Goal: Task Accomplishment & Management: Use online tool/utility

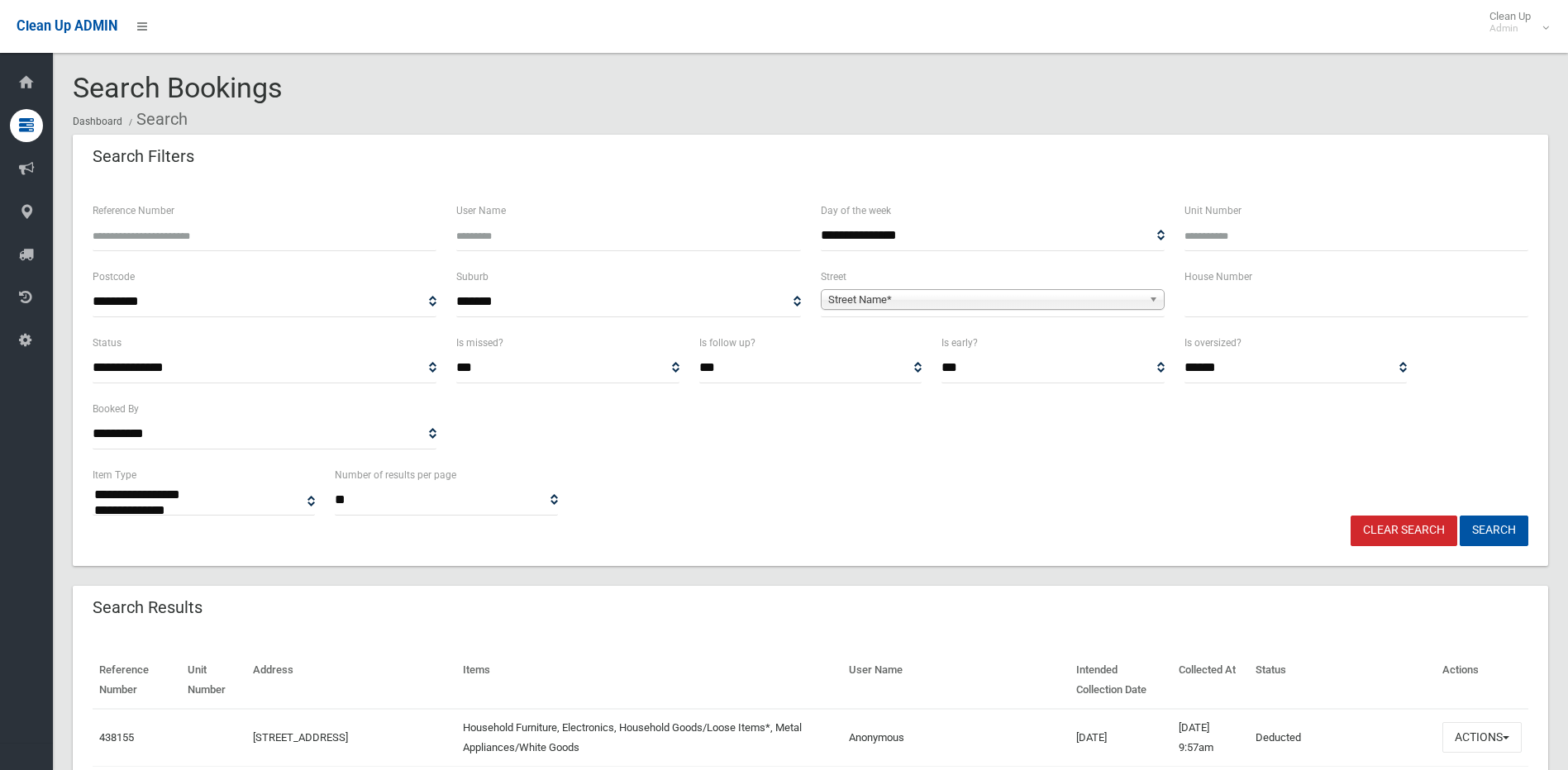
select select
click at [1293, 305] on input "text" at bounding box center [1356, 301] width 343 height 30
type input "**"
click at [1017, 298] on span "Street Name*" at bounding box center [985, 300] width 314 height 20
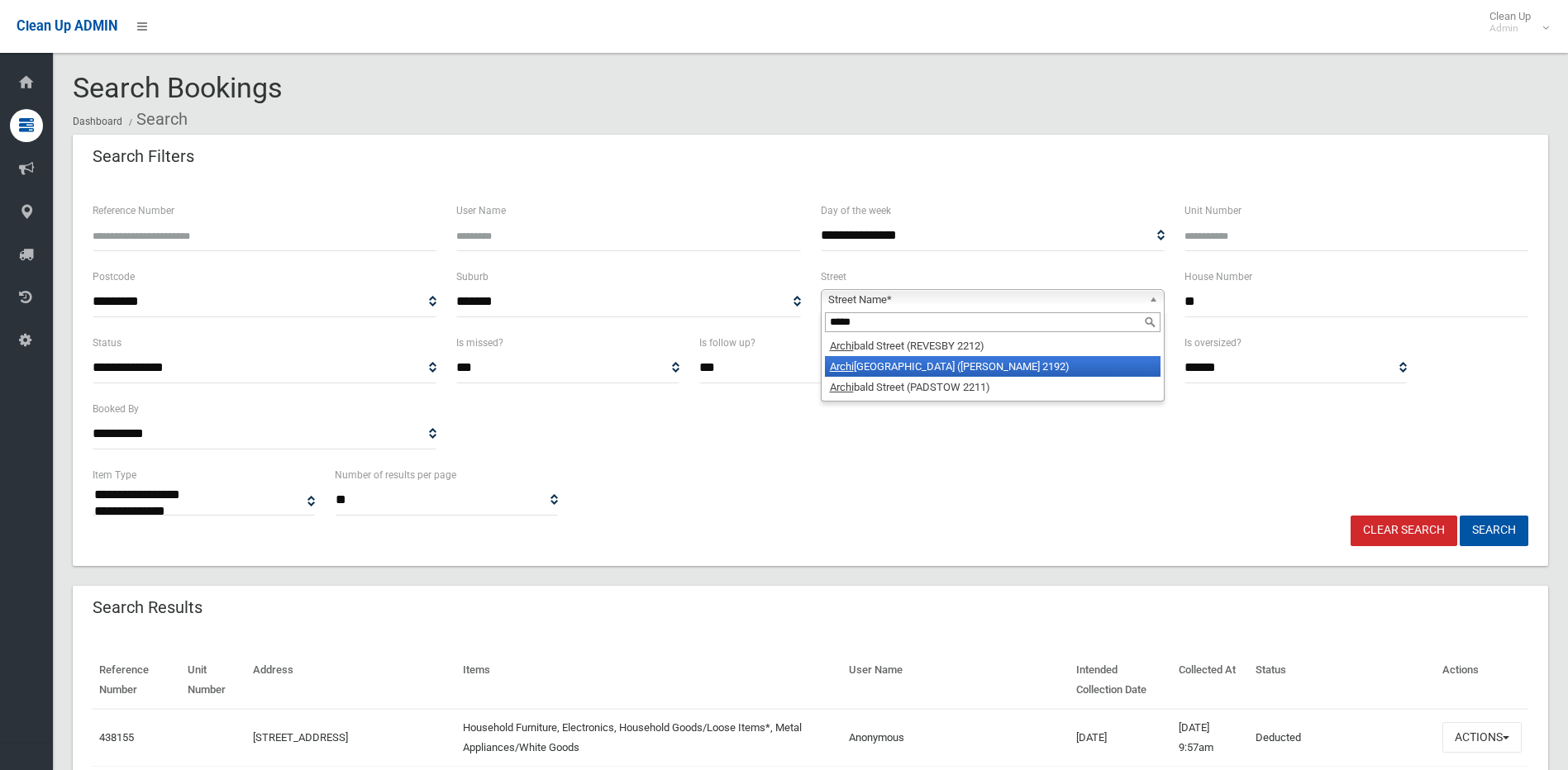
type input "*****"
click at [982, 369] on li "[GEOGRAPHIC_DATA] ([PERSON_NAME][GEOGRAPHIC_DATA])" at bounding box center [993, 366] width 335 height 21
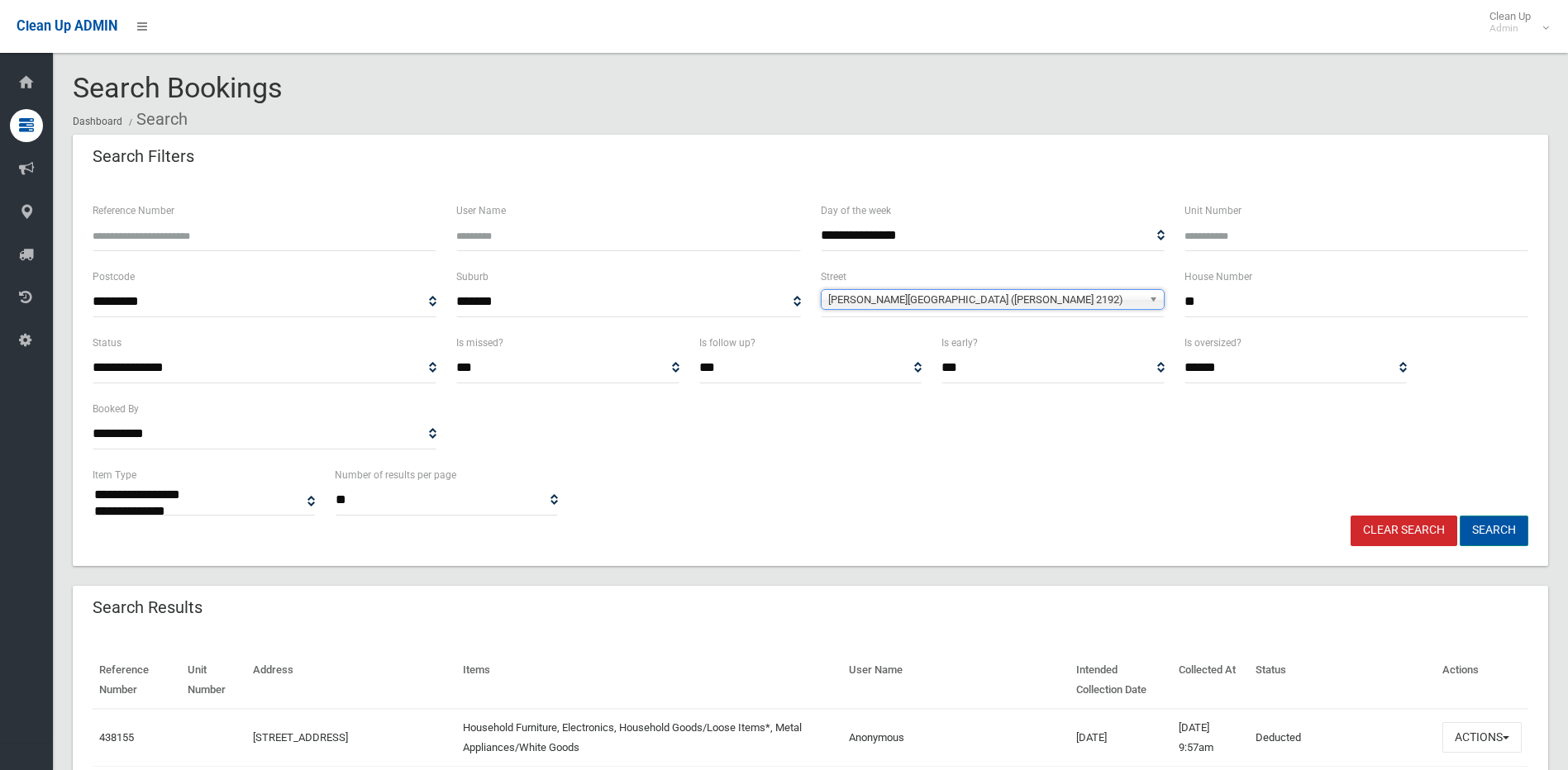
click at [1501, 535] on button "Search" at bounding box center [1494, 530] width 69 height 30
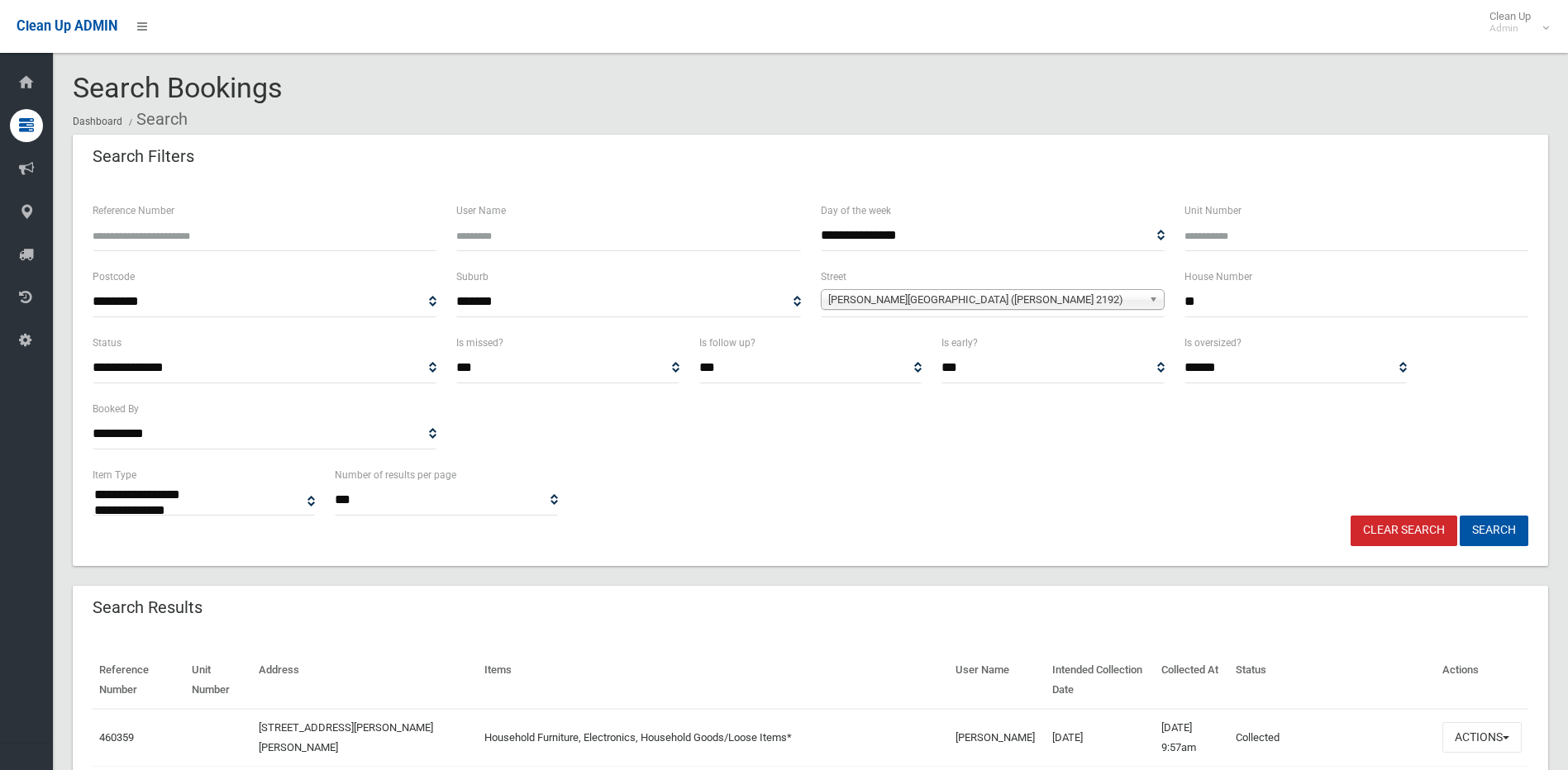
select select
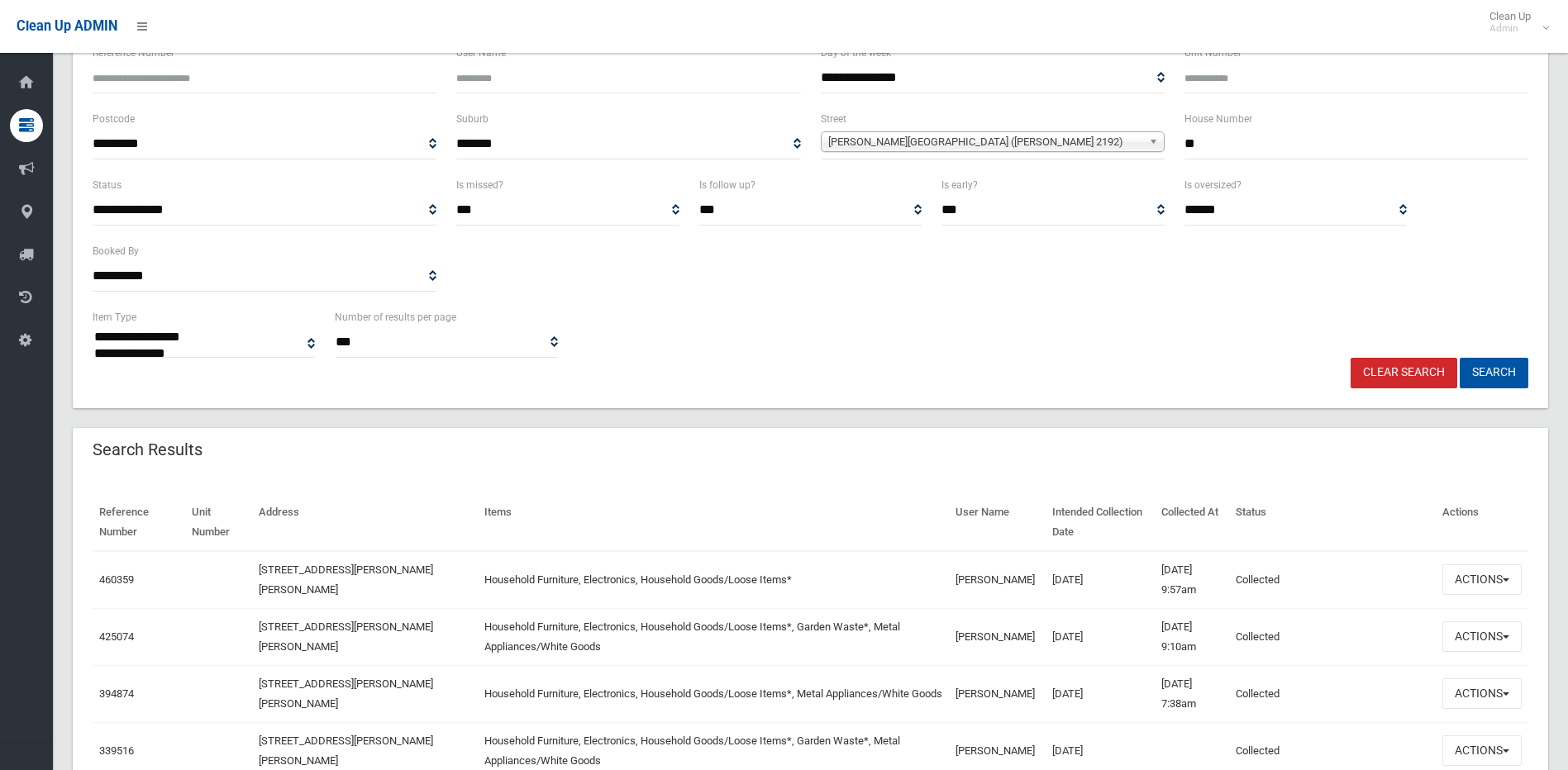
scroll to position [248, 0]
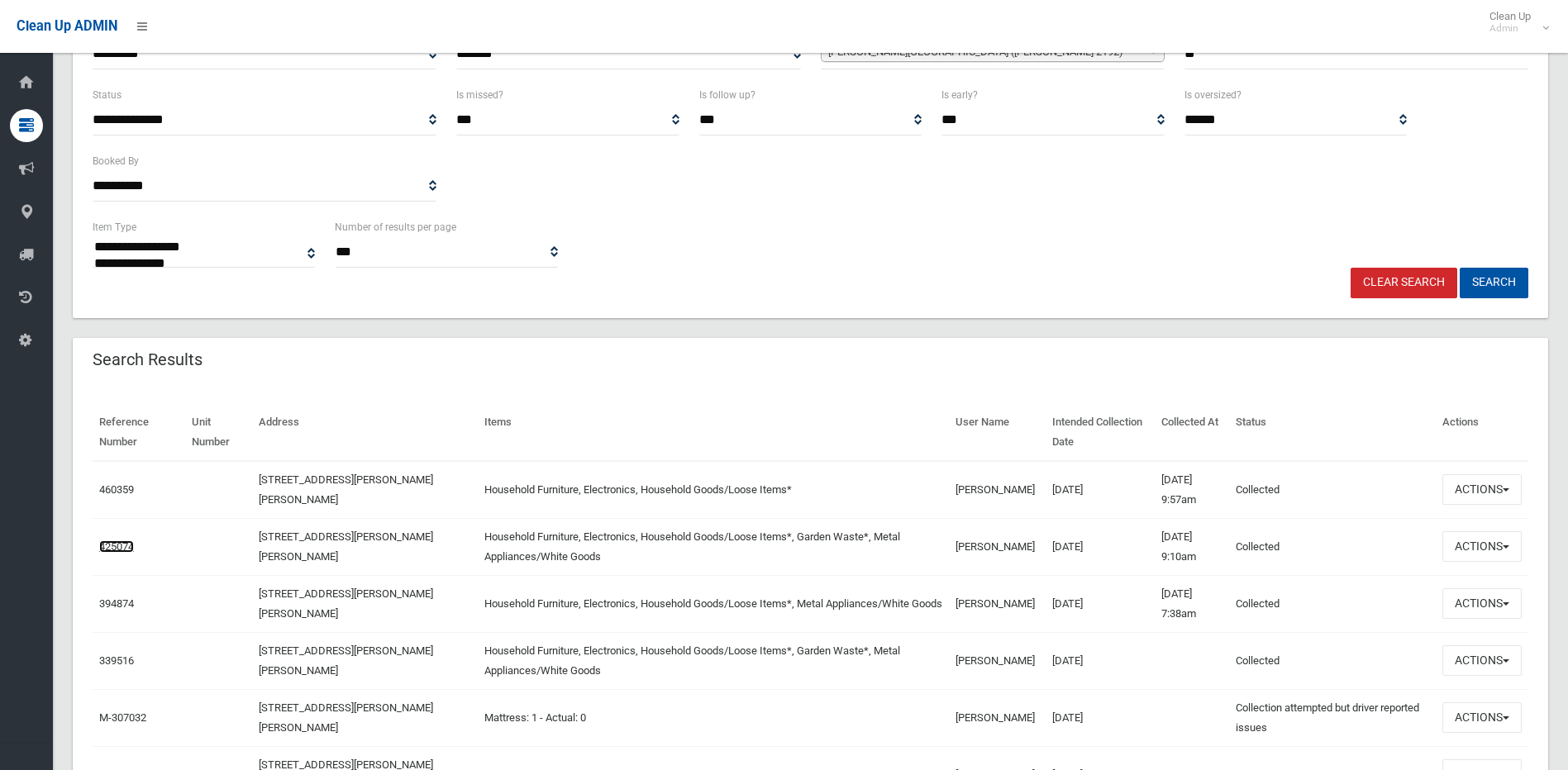
click at [111, 544] on link "425074" at bounding box center [116, 547] width 35 height 13
click at [127, 487] on link "460359" at bounding box center [116, 490] width 35 height 13
click at [126, 545] on link "425074" at bounding box center [116, 547] width 35 height 13
click at [1479, 484] on button "Actions" at bounding box center [1482, 489] width 80 height 30
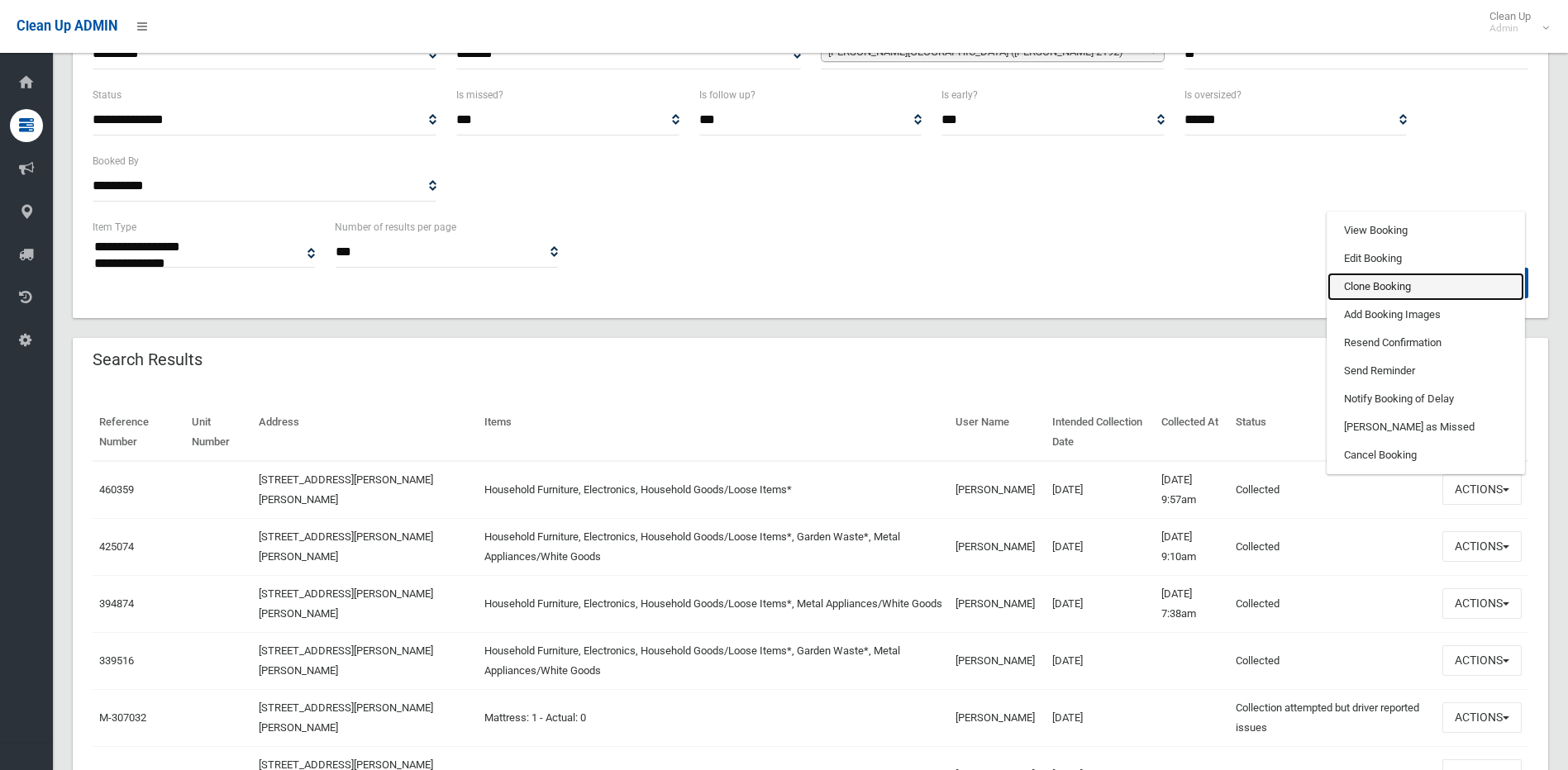
click at [1398, 291] on link "Clone Booking" at bounding box center [1425, 287] width 197 height 28
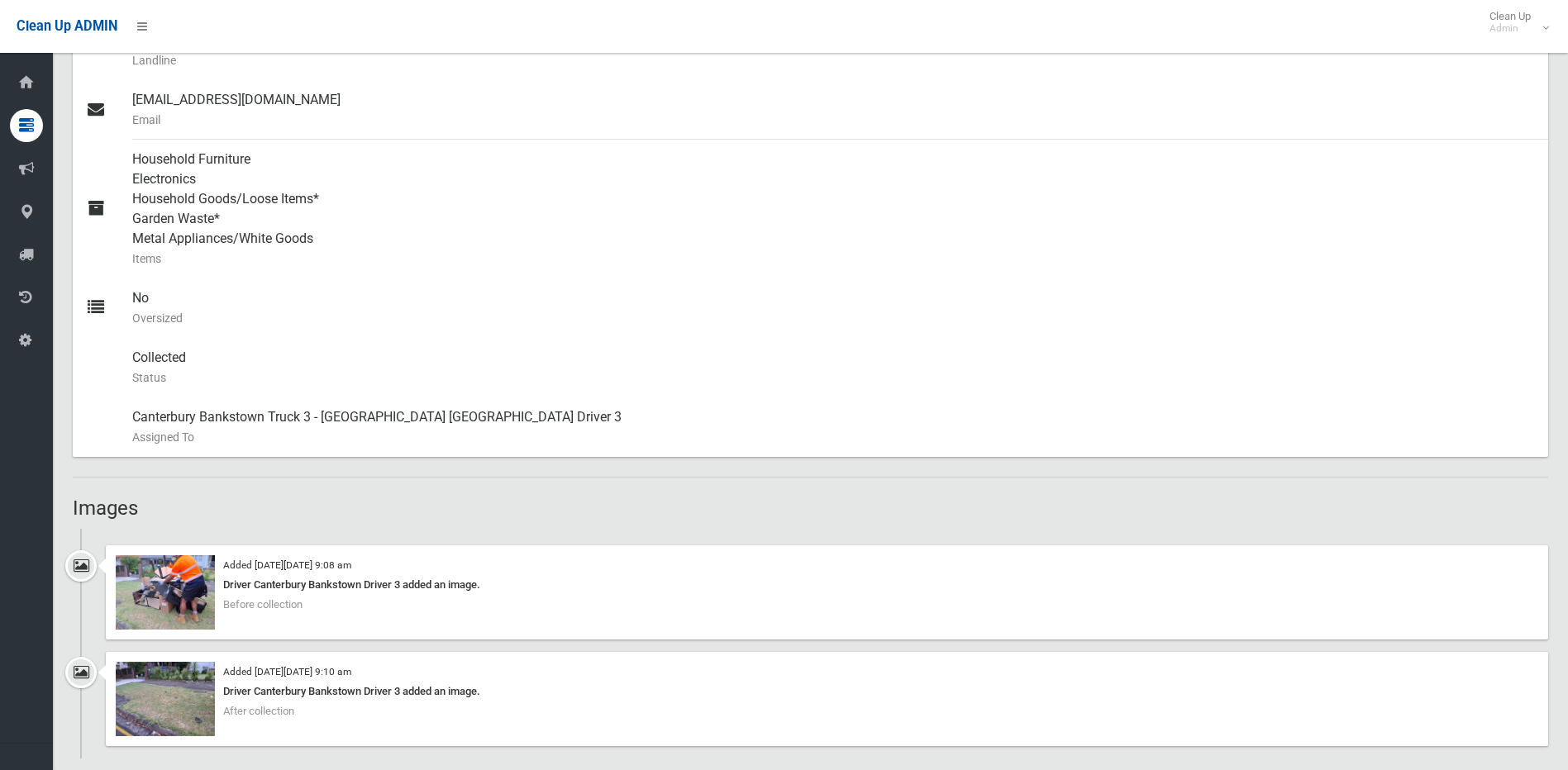
scroll to position [826, 0]
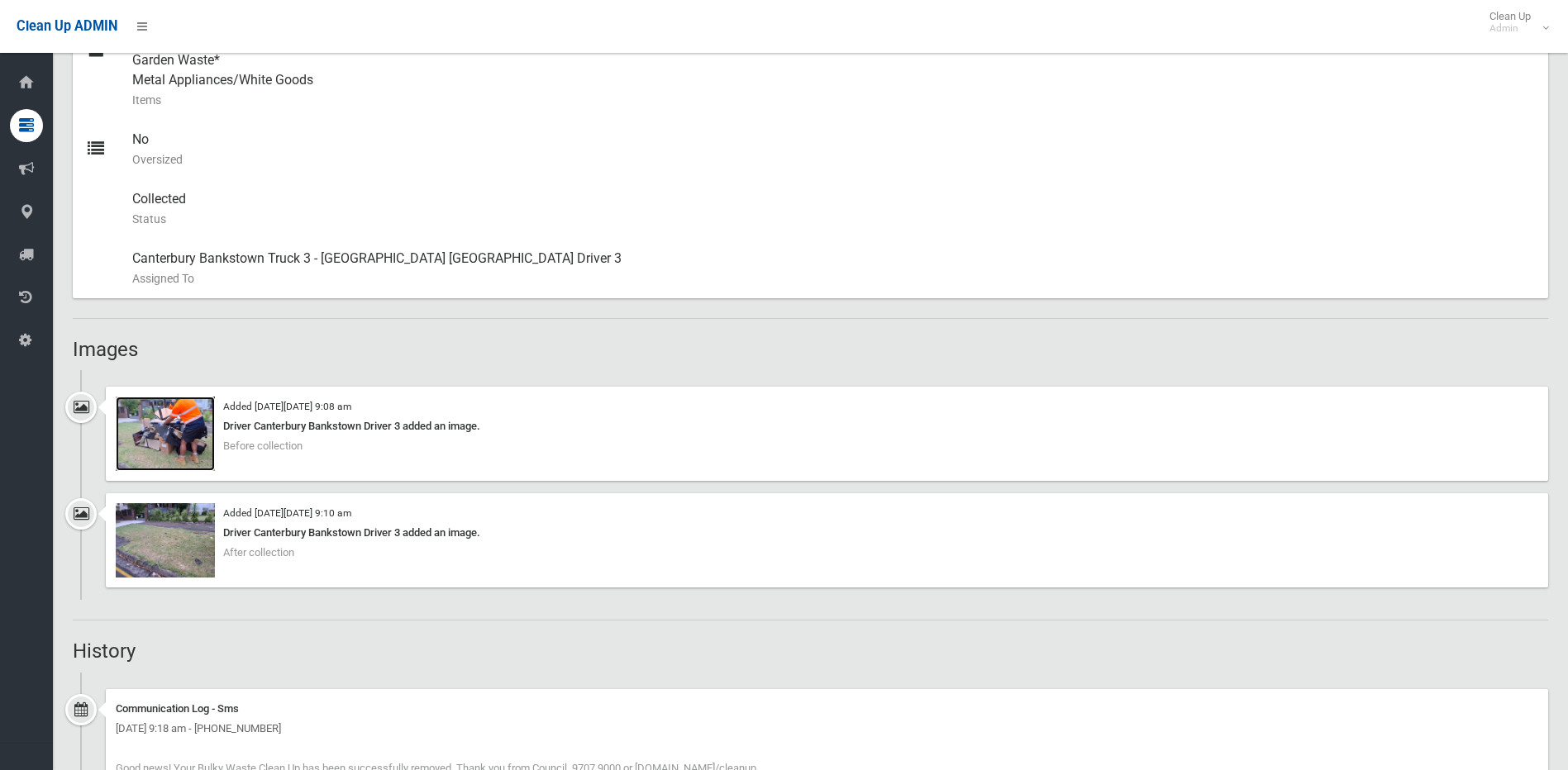
click at [175, 419] on img at bounding box center [165, 433] width 99 height 74
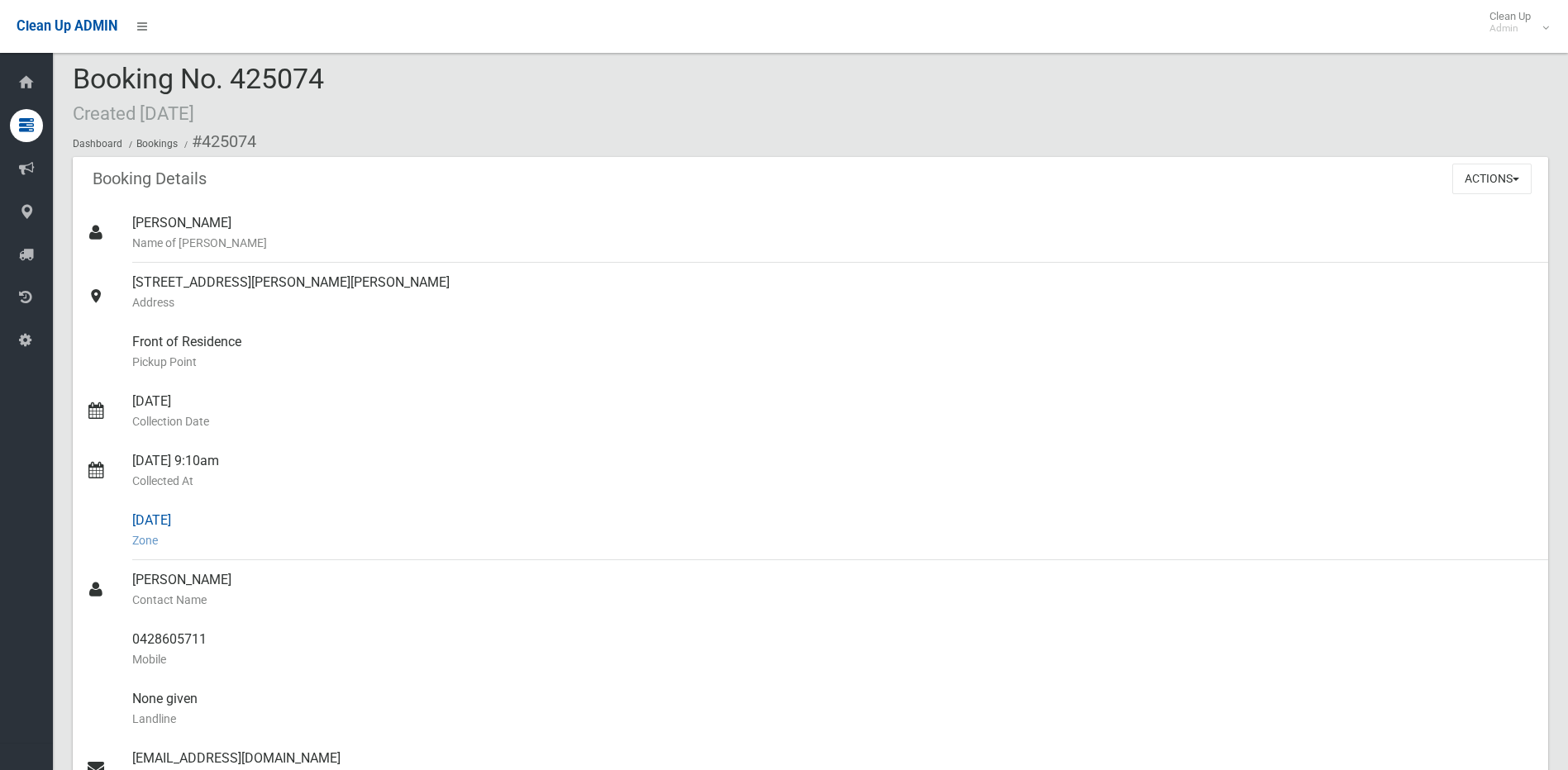
scroll to position [0, 0]
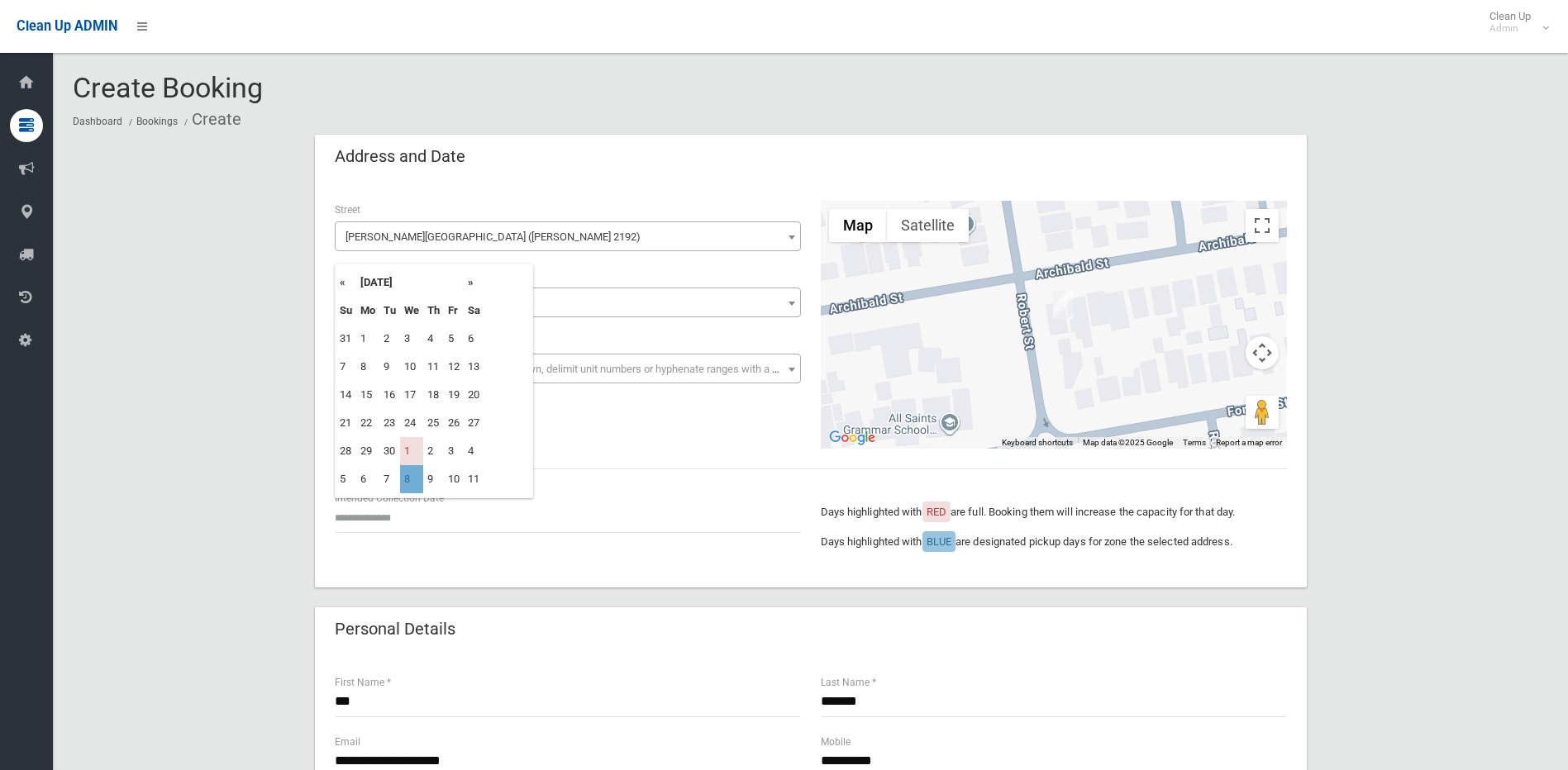
click at [409, 476] on td "8" at bounding box center [411, 479] width 23 height 28
type input "**********"
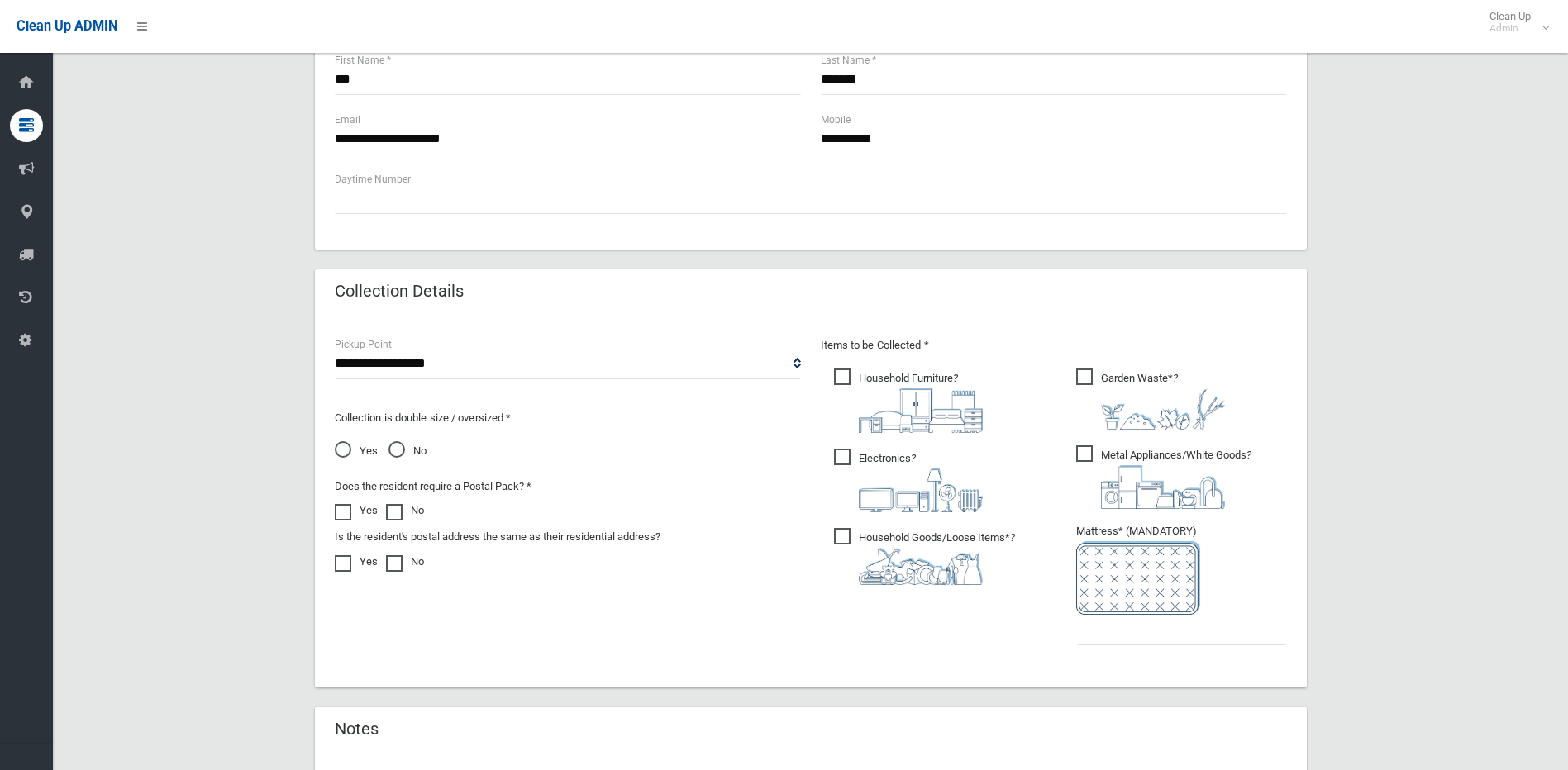
scroll to position [743, 0]
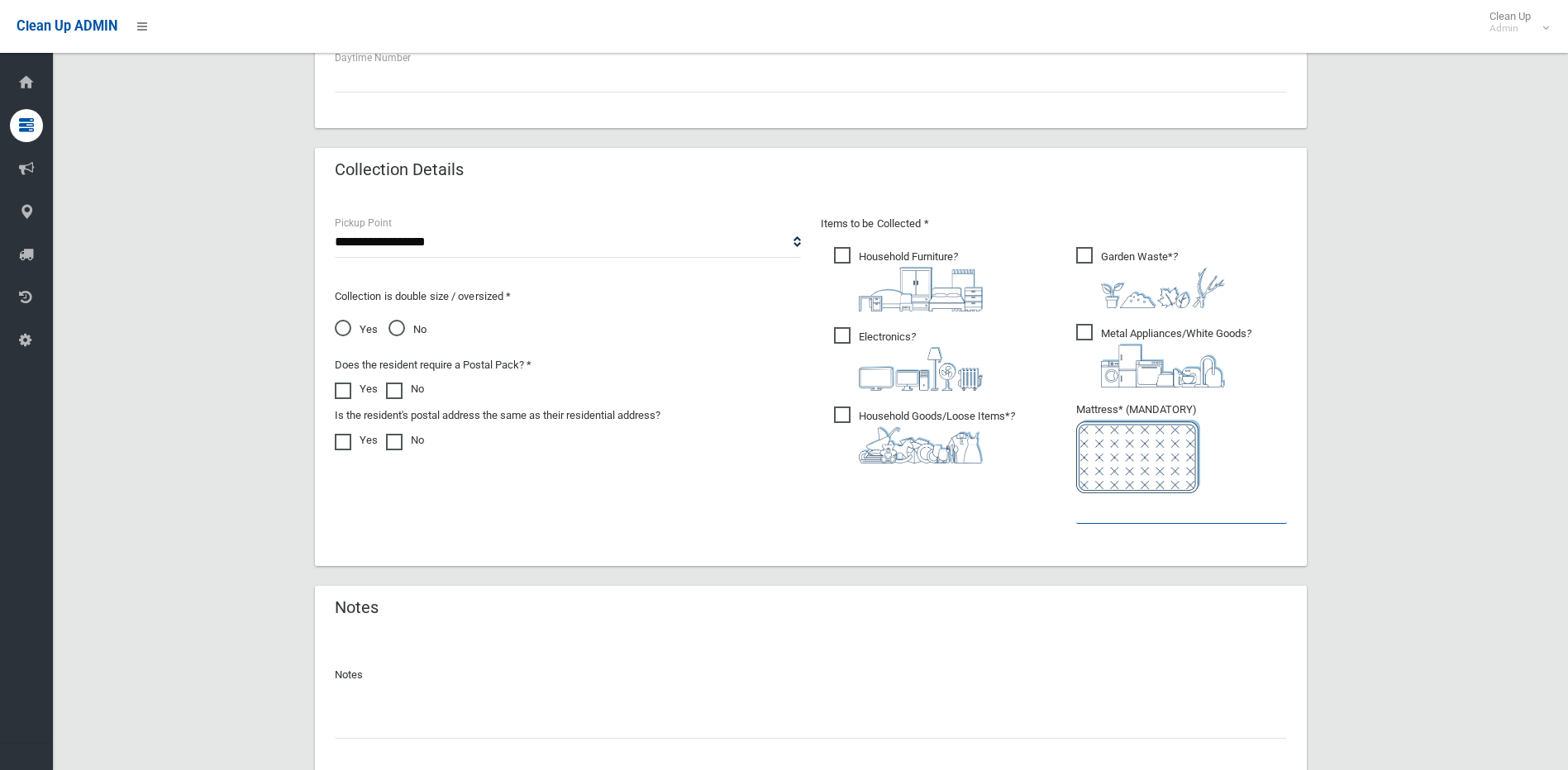
click at [1121, 513] on input "text" at bounding box center [1181, 508] width 211 height 30
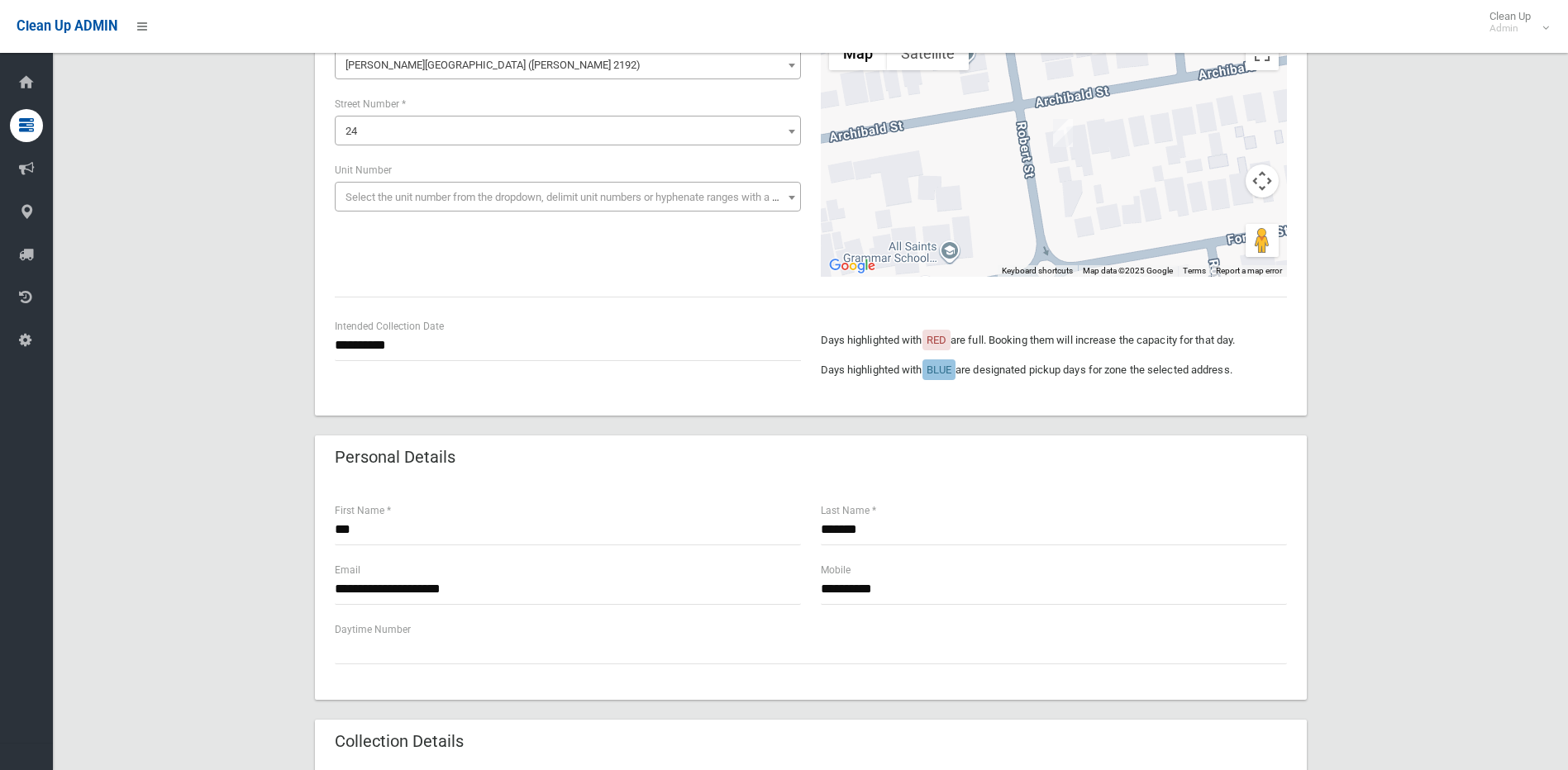
scroll to position [248, 0]
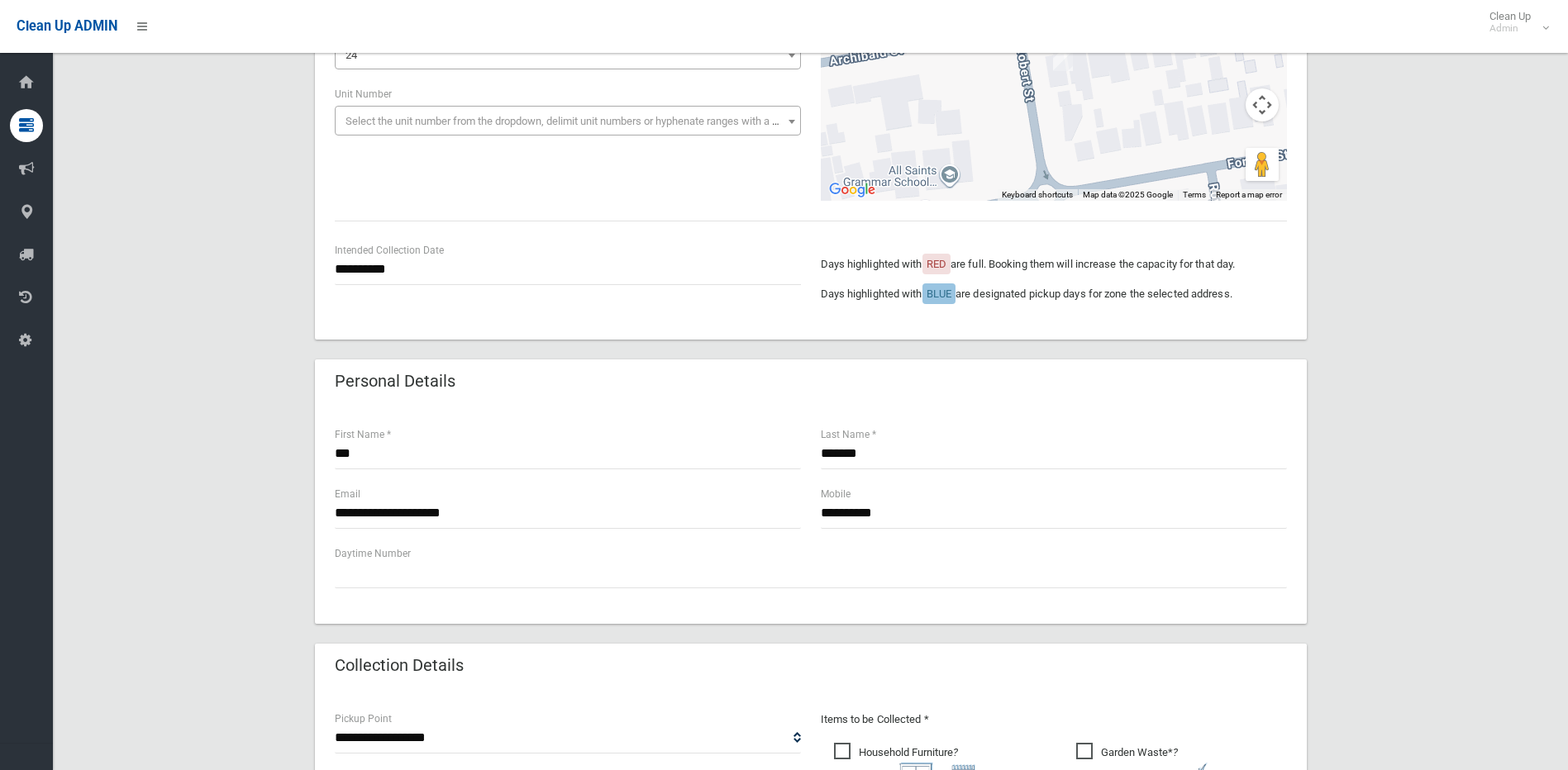
type input "*"
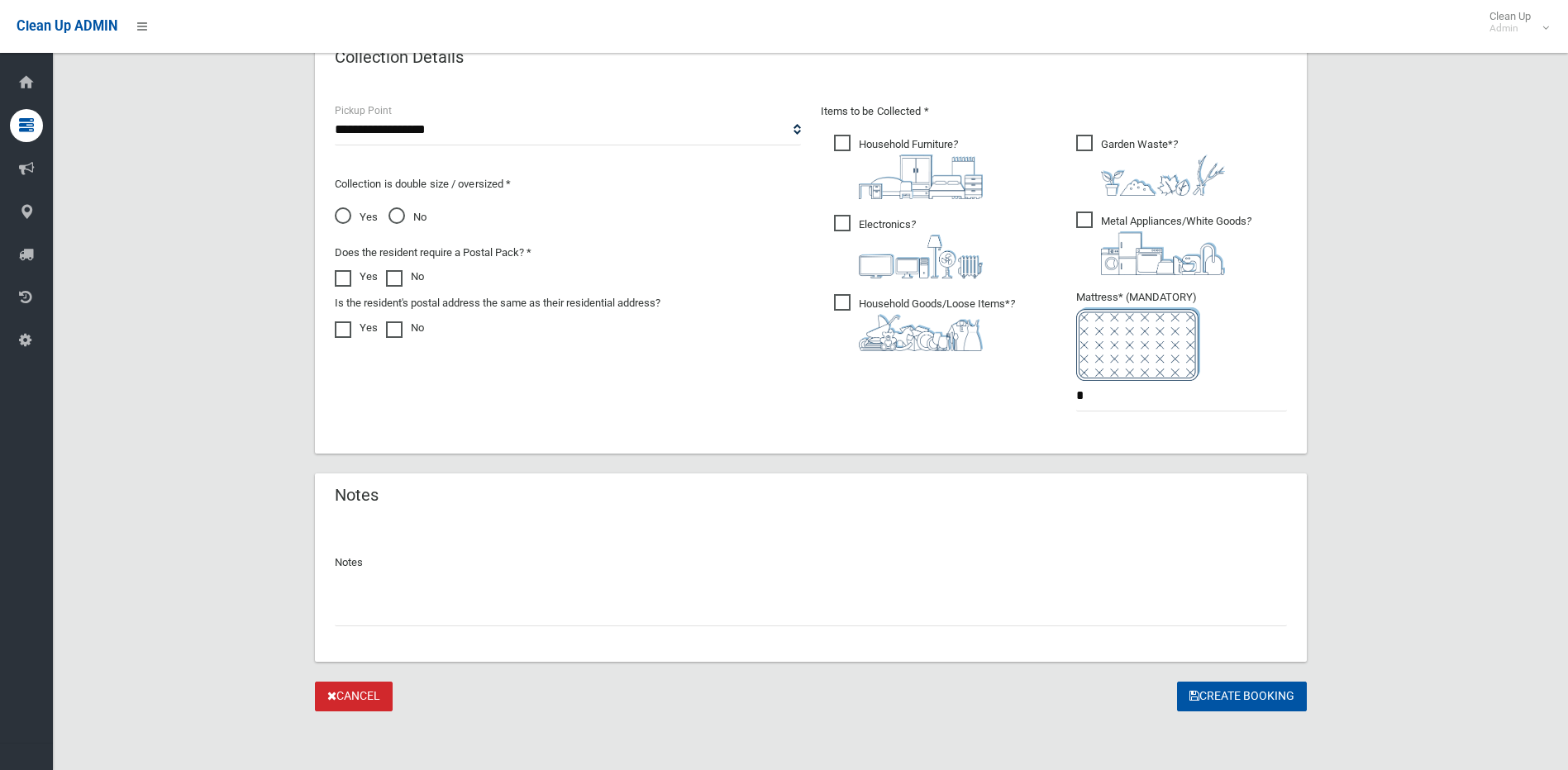
scroll to position [857, 0]
click at [1239, 686] on button "Create Booking" at bounding box center [1242, 696] width 130 height 30
